Goal: Task Accomplishment & Management: Manage account settings

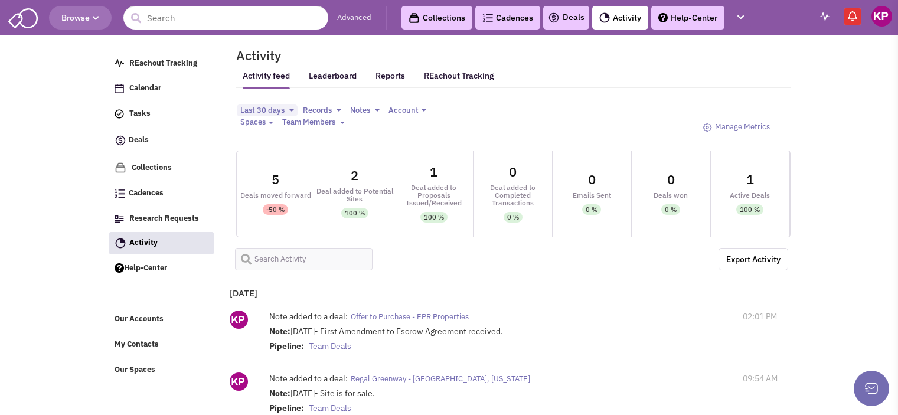
select select
click at [574, 21] on link "Deals" at bounding box center [566, 18] width 37 height 14
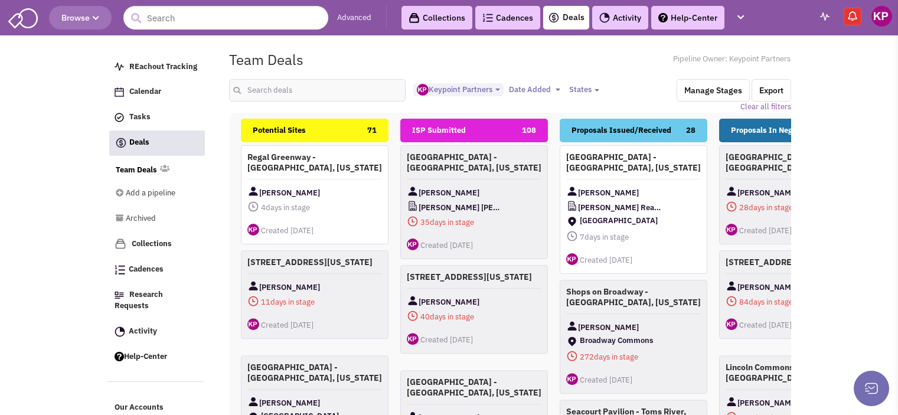
select select "1896"
select select
click at [335, 89] on input "text" at bounding box center [317, 90] width 177 height 22
type input "monroe"
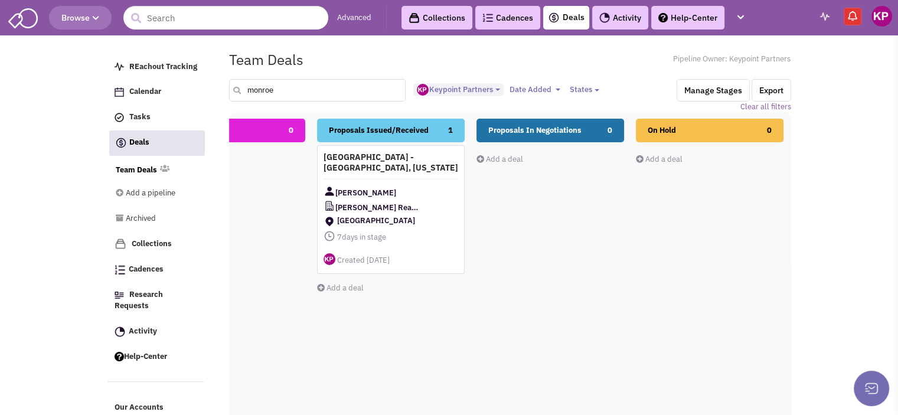
scroll to position [0, 245]
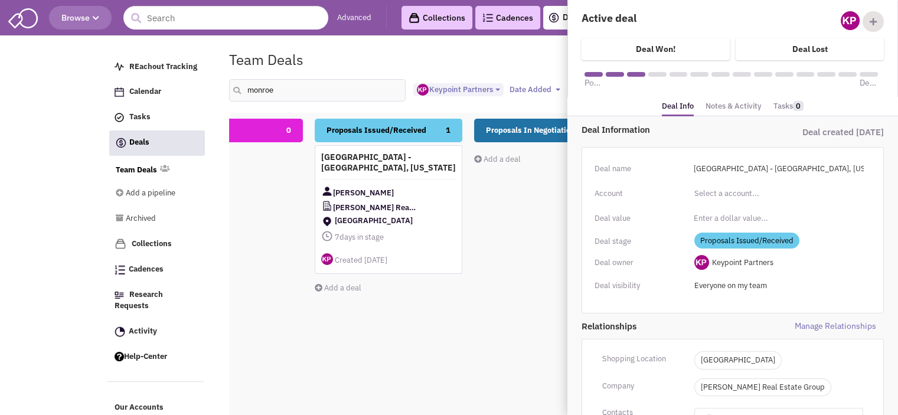
click at [741, 108] on link "Notes & Activity" at bounding box center [733, 106] width 56 height 17
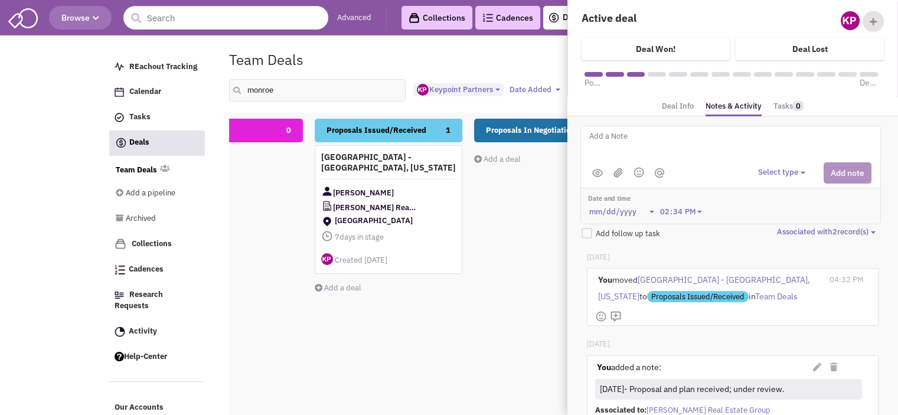
click at [685, 156] on textarea at bounding box center [734, 145] width 292 height 32
type textarea "[DATE]- Updated ISP with revised draft counter sent to Client for review."
click at [783, 172] on button "Select type" at bounding box center [783, 172] width 51 height 11
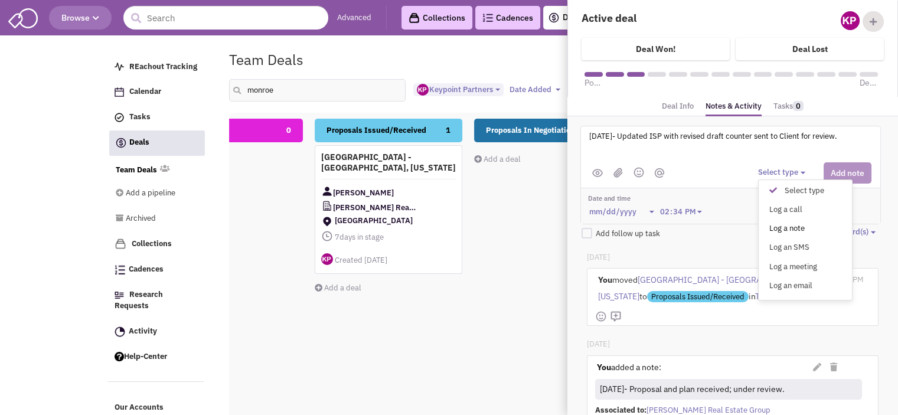
click at [780, 224] on div "Log a note" at bounding box center [775, 228] width 29 height 11
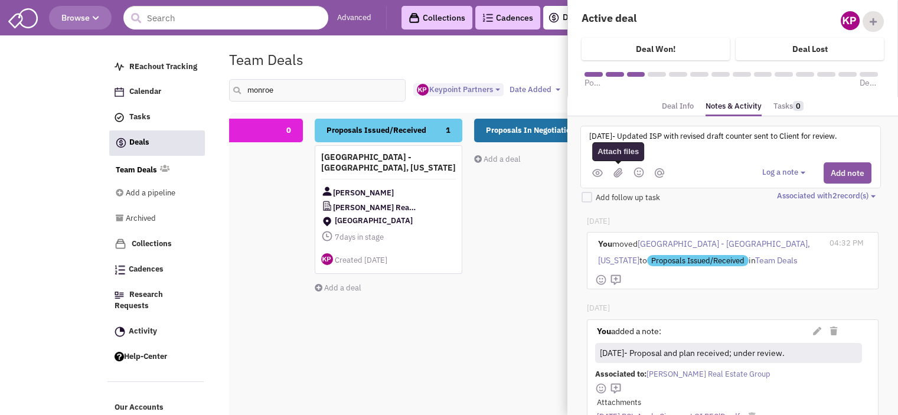
click at [615, 172] on img at bounding box center [617, 173] width 9 height 10
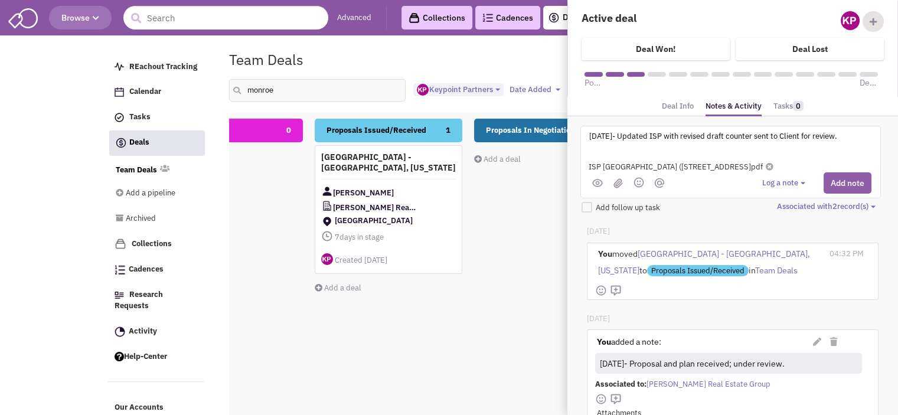
click at [850, 184] on button "Add note" at bounding box center [847, 182] width 48 height 21
